Goal: Task Accomplishment & Management: Complete application form

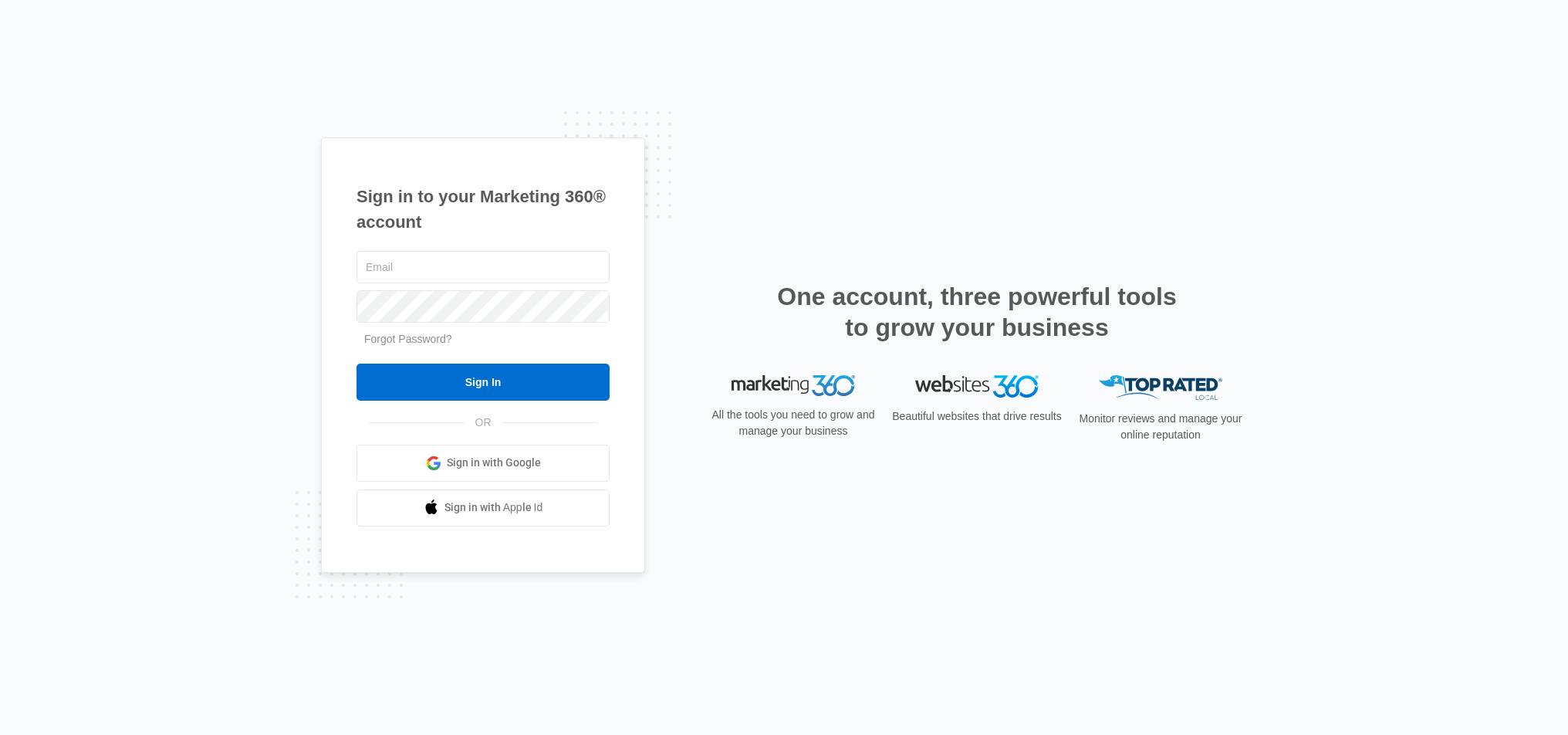
click at [457, 458] on span "Sign in with Google" at bounding box center [493, 463] width 94 height 16
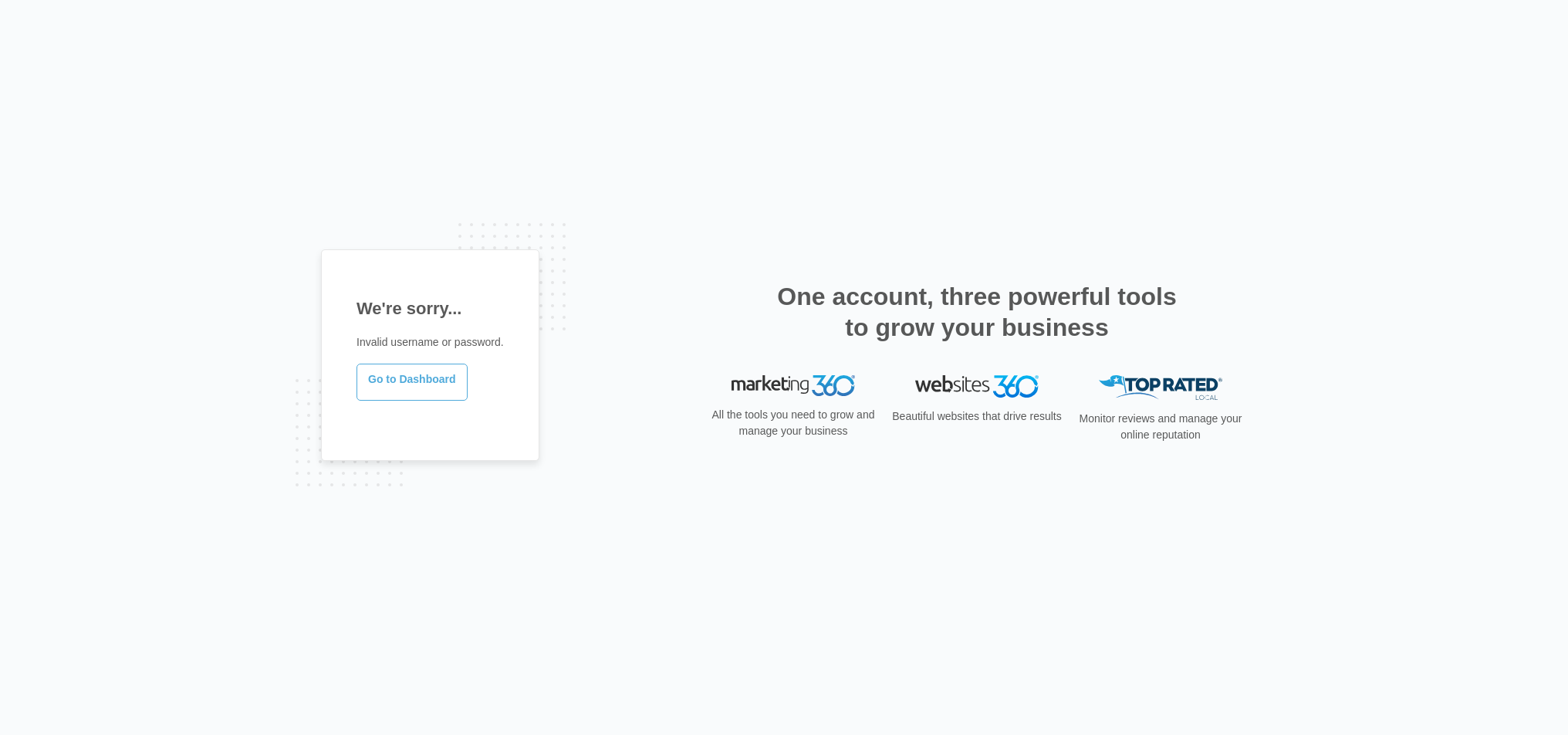
click at [414, 388] on link "Go to Dashboard" at bounding box center [412, 381] width 111 height 37
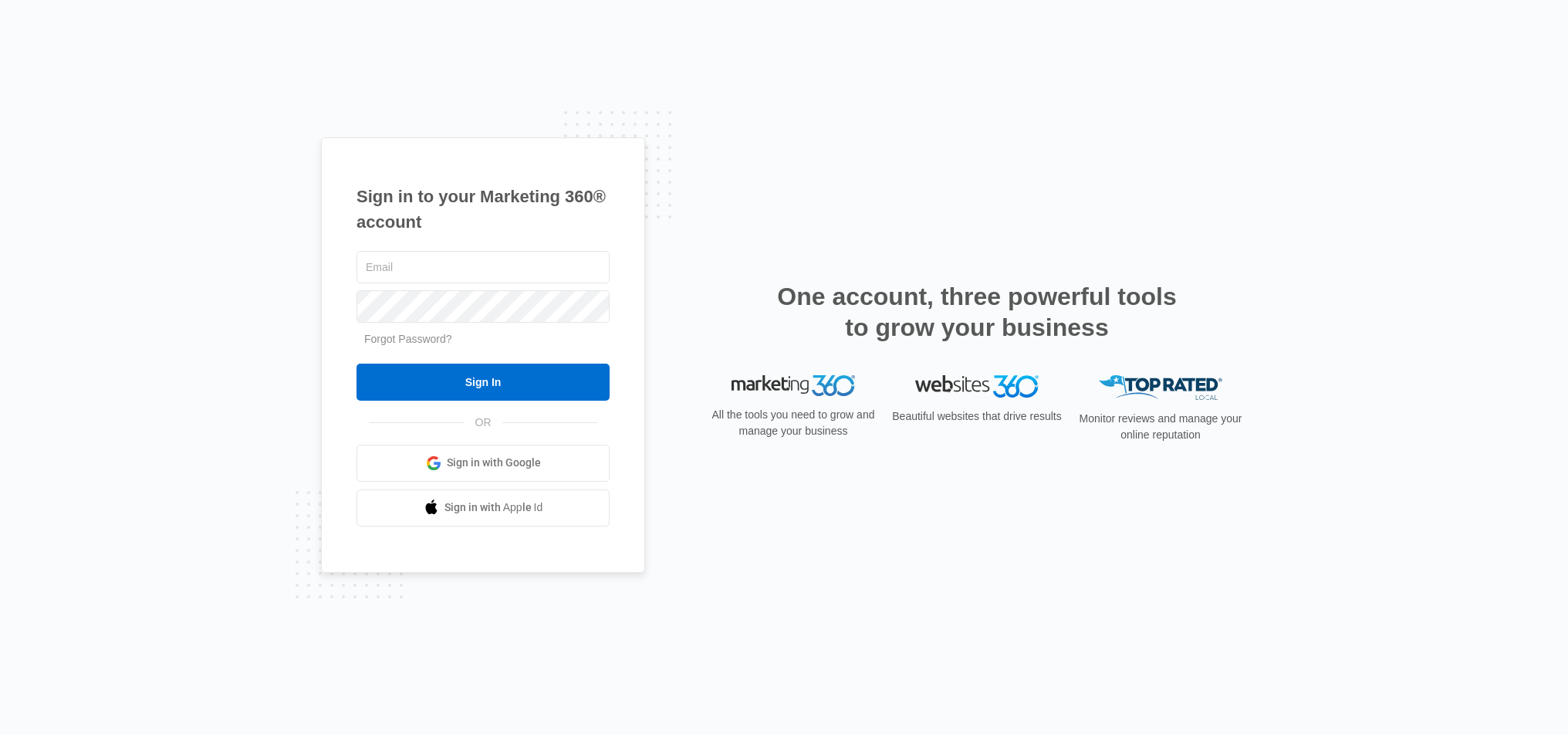
click at [603, 353] on form "Forgot Password? Sign In" at bounding box center [483, 324] width 253 height 153
click at [459, 278] on input "text" at bounding box center [483, 266] width 253 height 33
type input "gabriel.chile3@gmail.com"
click at [405, 342] on link "Forgot Password?" at bounding box center [408, 339] width 88 height 12
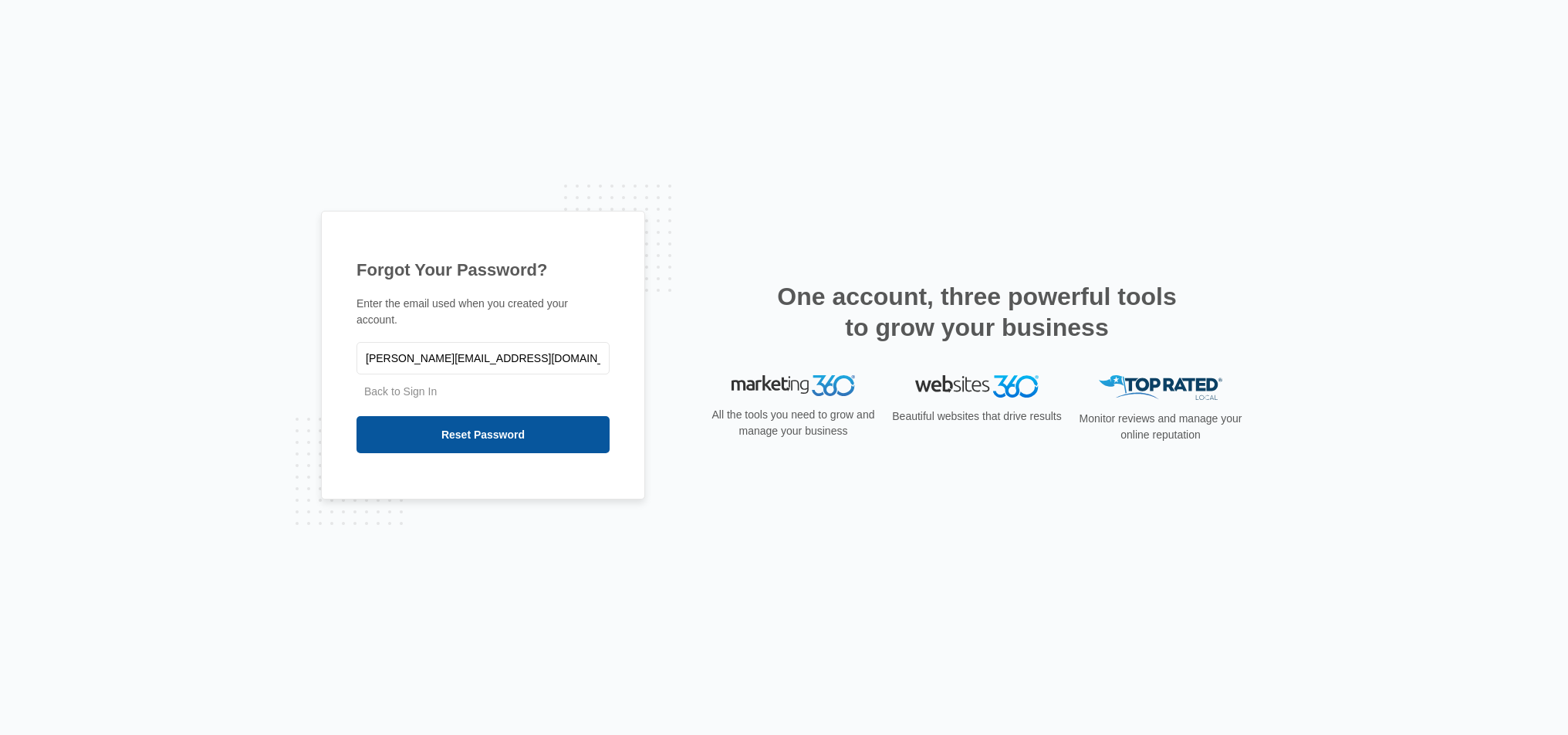
click at [463, 432] on input "Reset Password" at bounding box center [483, 434] width 253 height 37
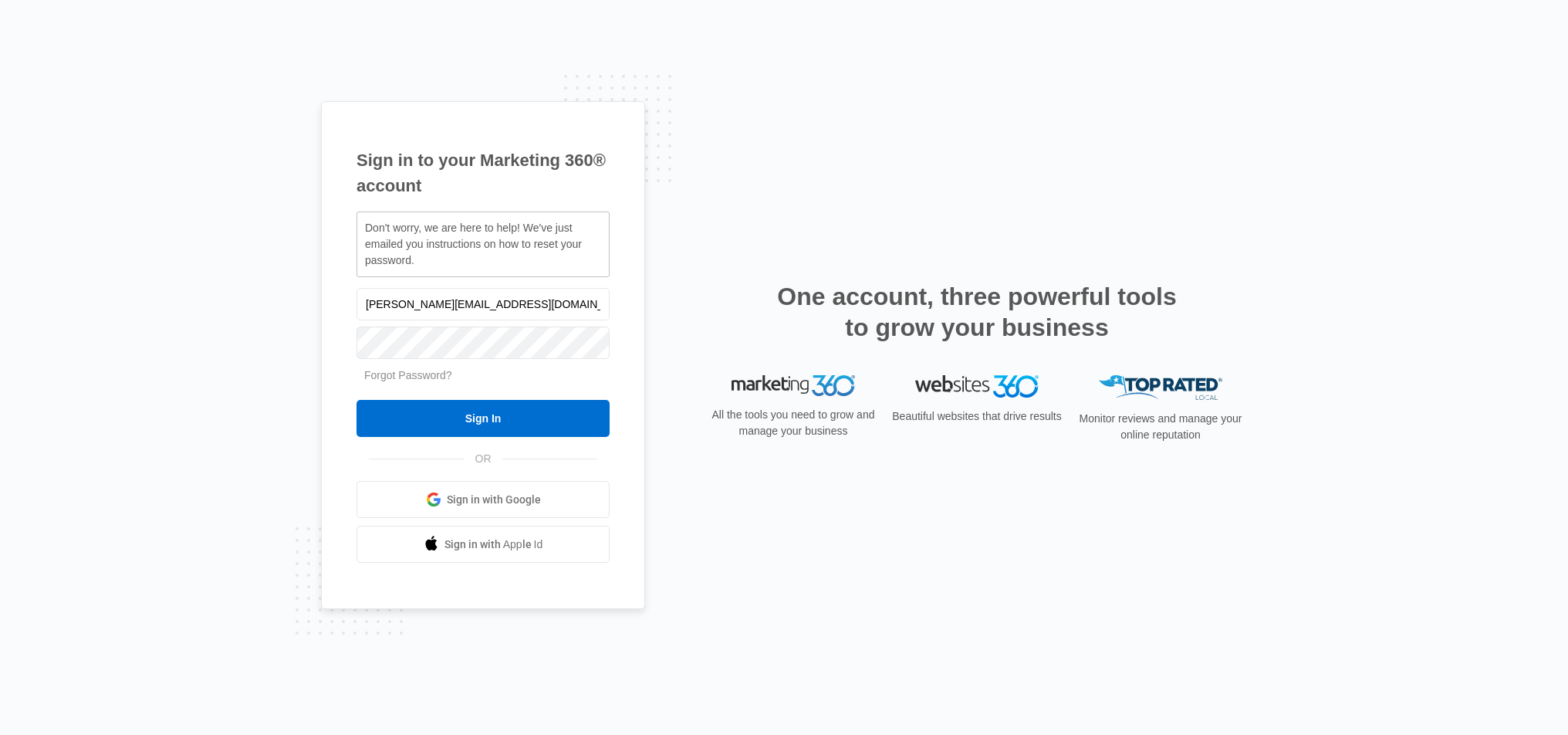
click at [589, 369] on div "Forgot Password?" at bounding box center [483, 375] width 253 height 16
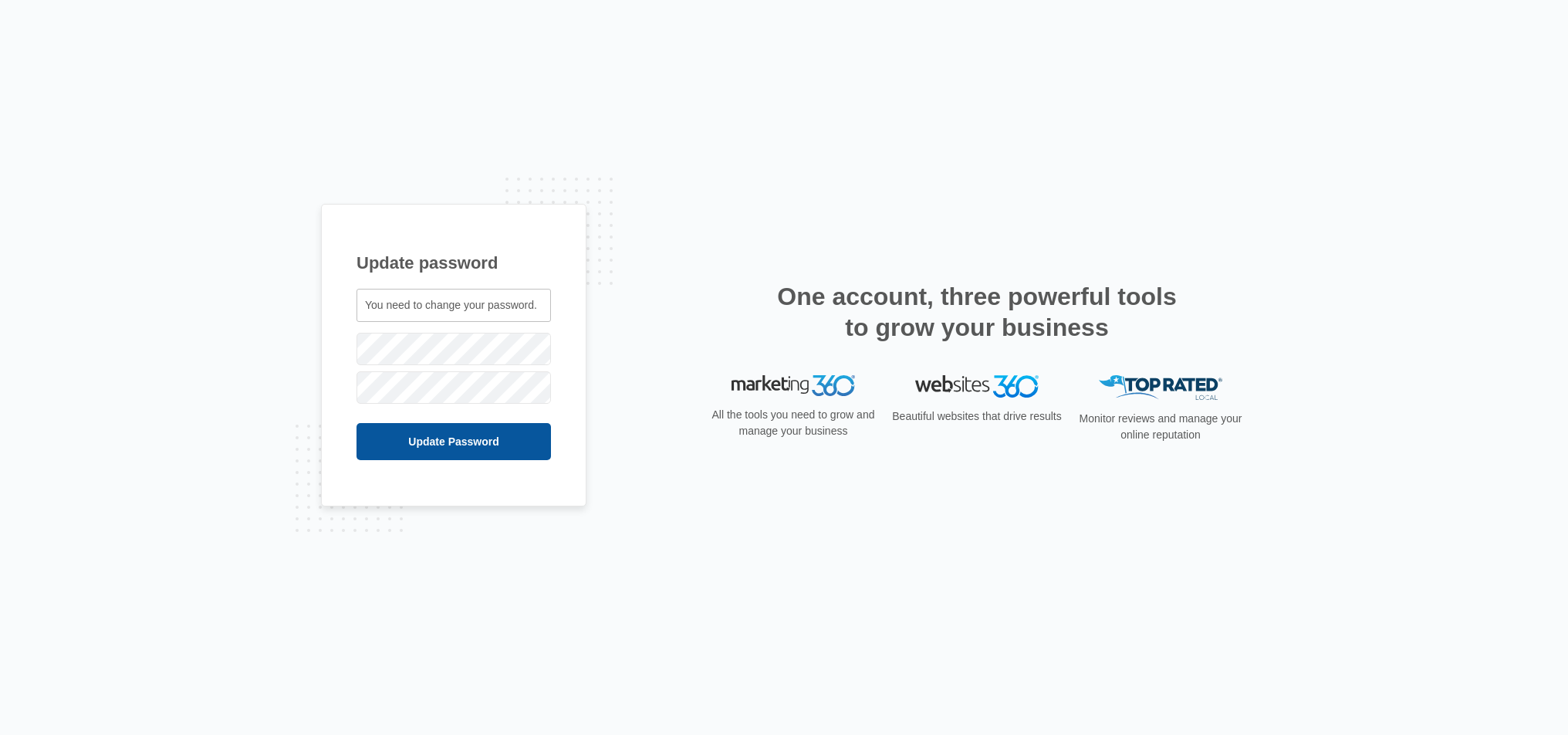
click at [452, 449] on input "Update Password" at bounding box center [453, 441] width 194 height 37
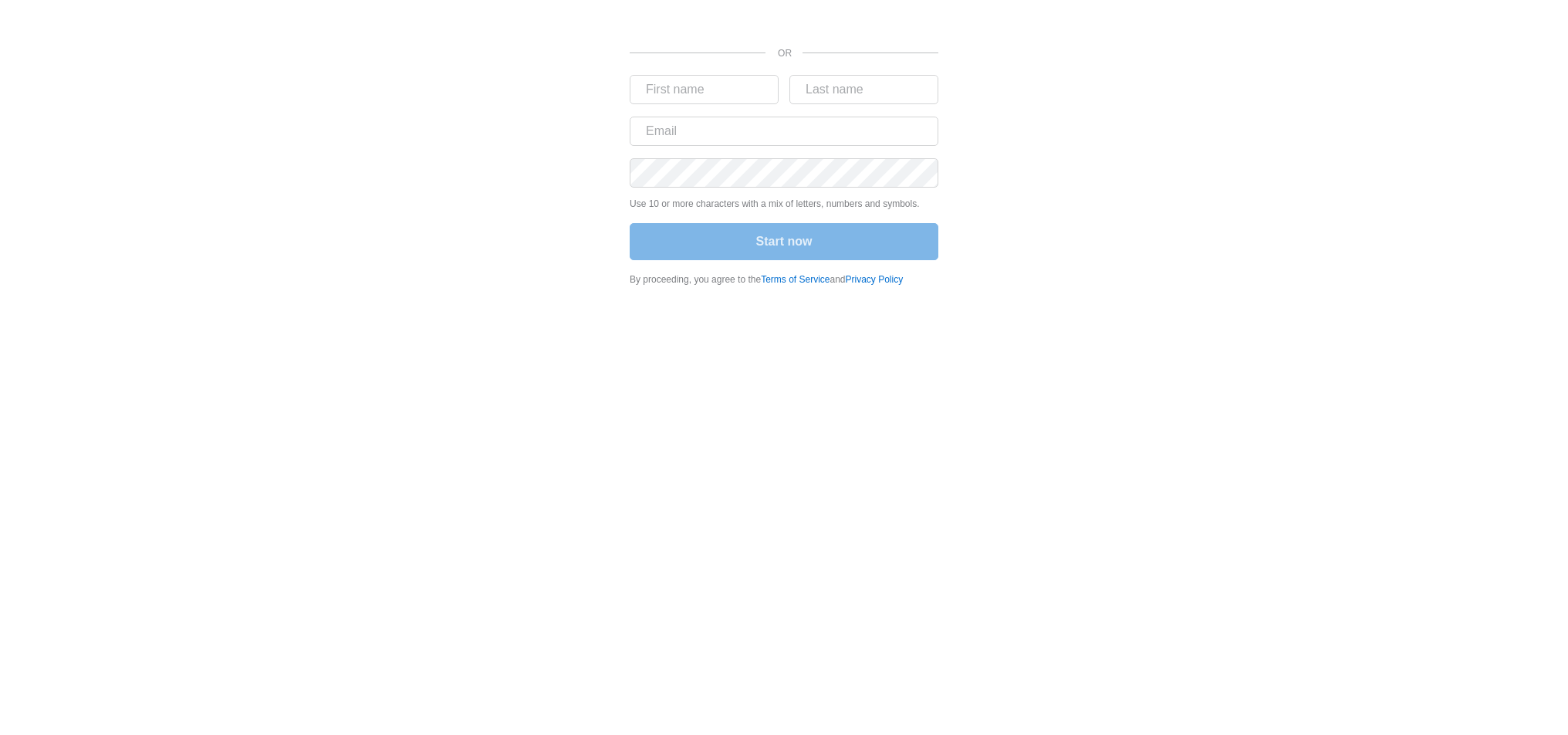
click at [833, 23] on div "Sign in with Google. Opens in new tab" at bounding box center [784, 15] width 309 height 34
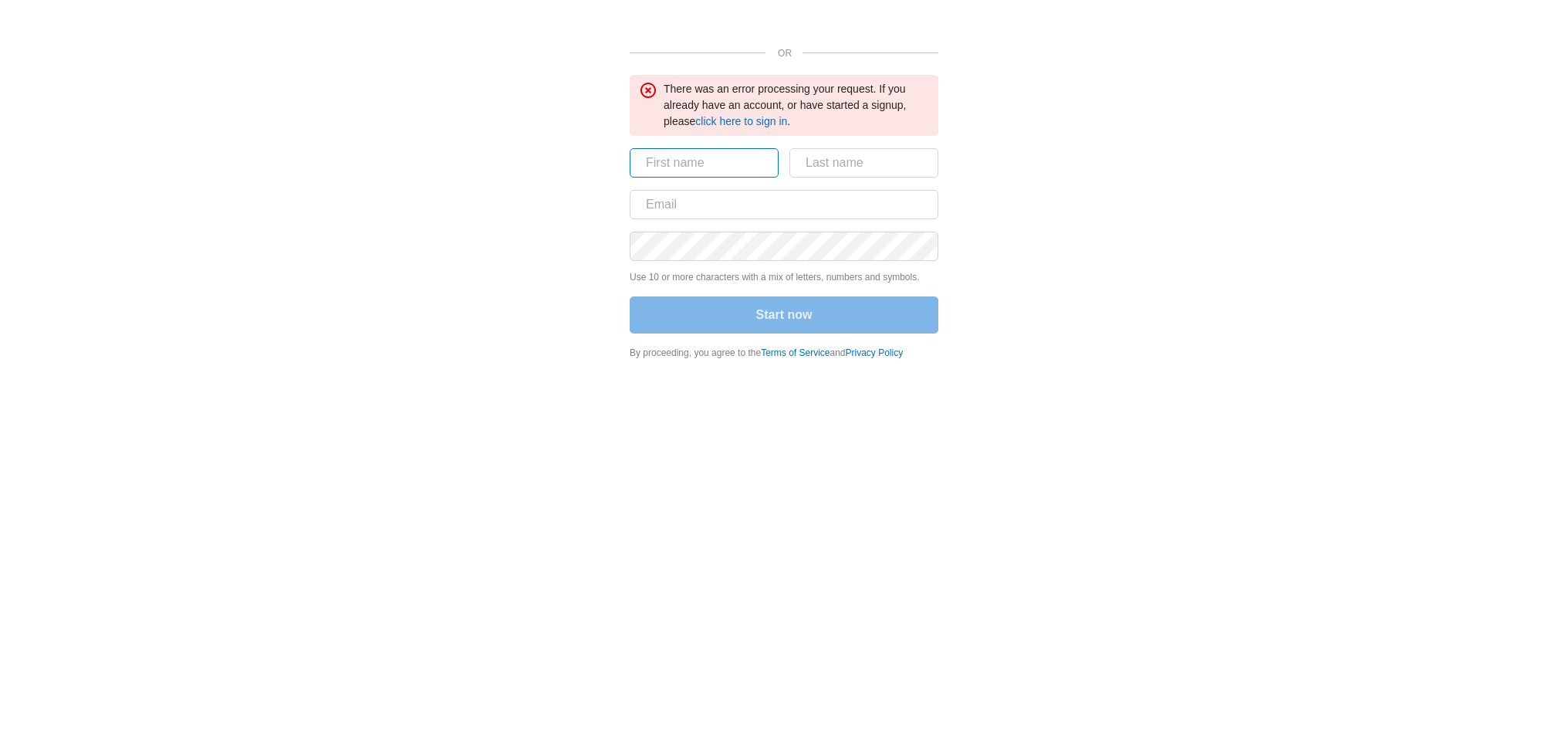
click at [702, 151] on input "text" at bounding box center [704, 163] width 148 height 30
type input "gab"
click at [722, 128] on div "There was an error processing your request. If you already have an account, or …" at bounding box center [796, 105] width 265 height 49
click at [723, 120] on link "click here to sign in" at bounding box center [740, 121] width 92 height 12
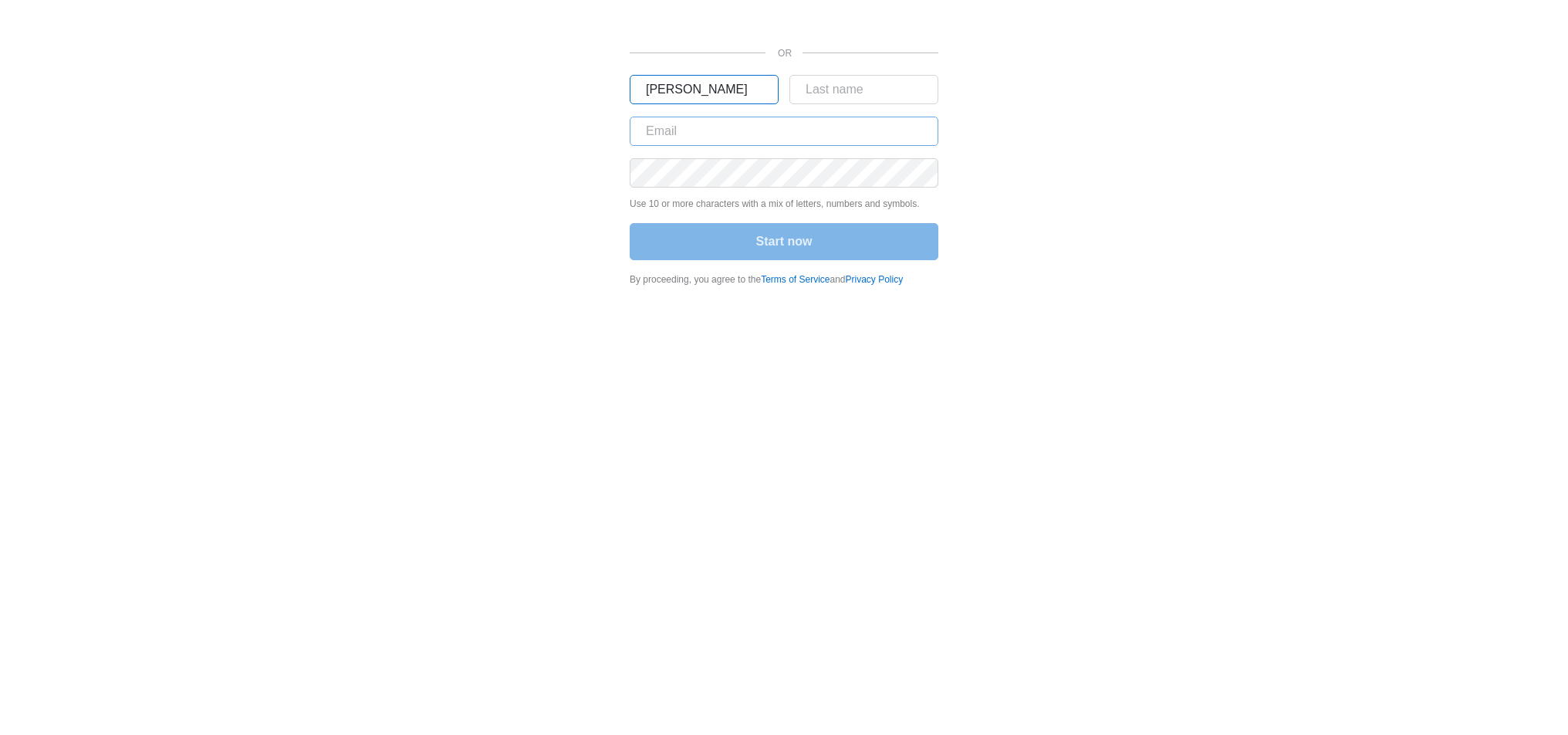
type input "[PERSON_NAME]"
type input "[GEOGRAPHIC_DATA]"
type input "[PERSON_NAME][EMAIL_ADDRESS][DOMAIN_NAME]"
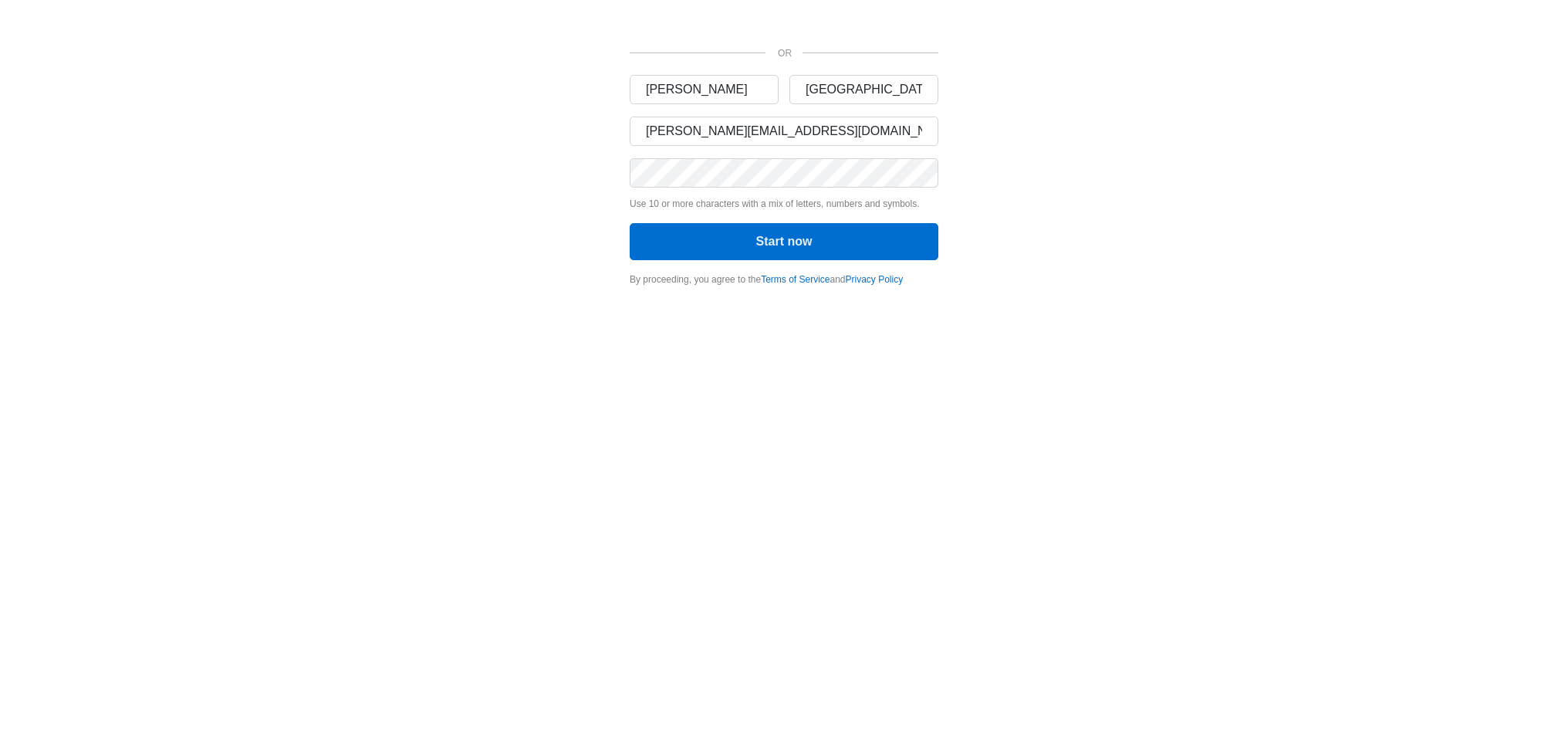
click at [1087, 263] on div "OR [PERSON_NAME] Chile [PERSON_NAME][EMAIL_ADDRESS][DOMAIN_NAME] Use 10 or more…" at bounding box center [784, 148] width 927 height 296
click at [854, 233] on button "Start now" at bounding box center [784, 241] width 309 height 37
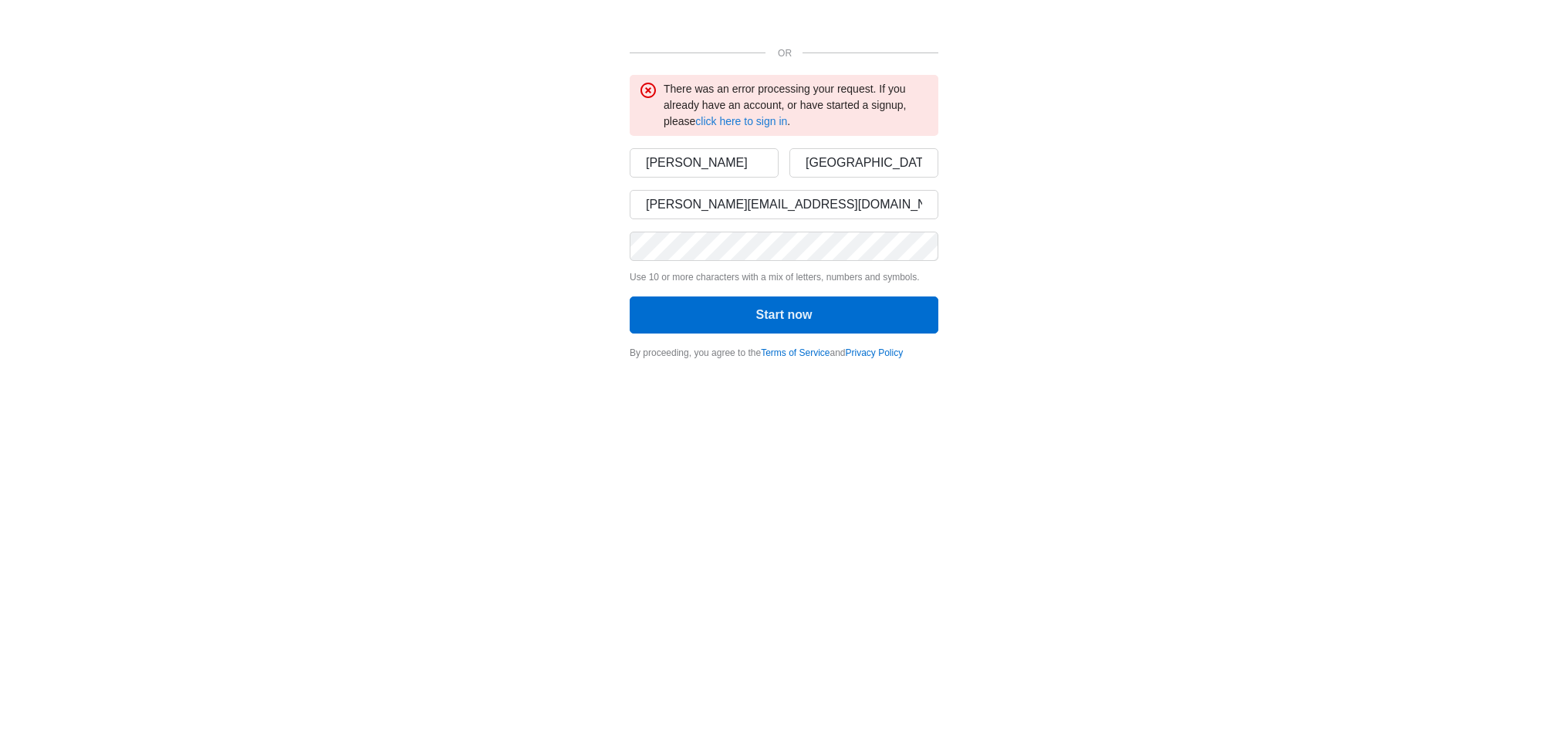
click at [721, 121] on link "click here to sign in" at bounding box center [740, 121] width 92 height 12
